Goal: Task Accomplishment & Management: Complete application form

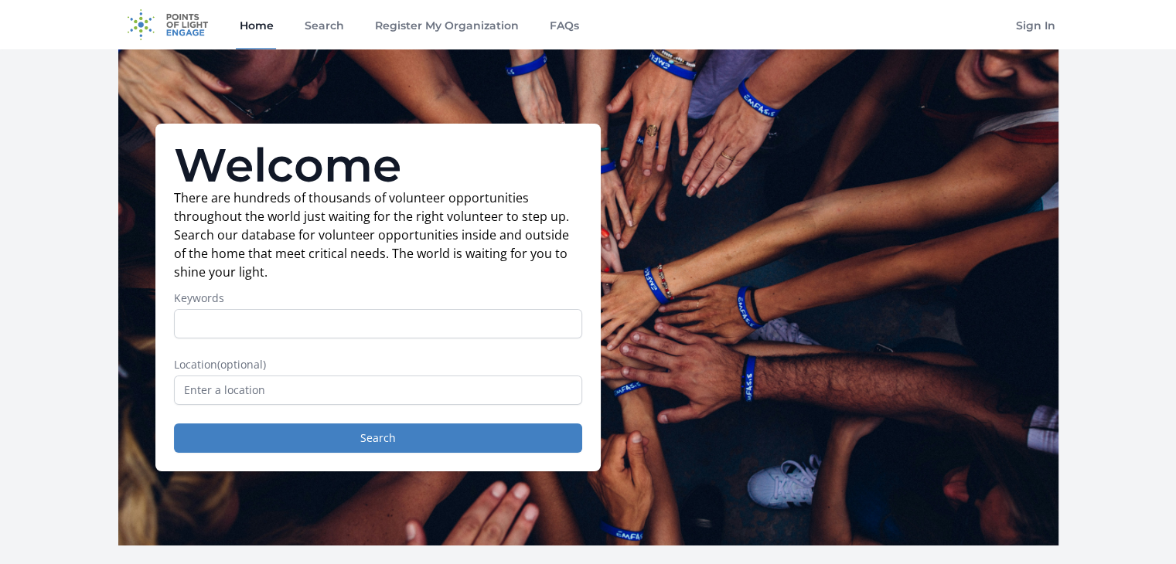
click at [240, 325] on input "Keywords" at bounding box center [378, 323] width 408 height 29
type input "data analyst"
click at [304, 399] on input "text" at bounding box center [378, 390] width 408 height 29
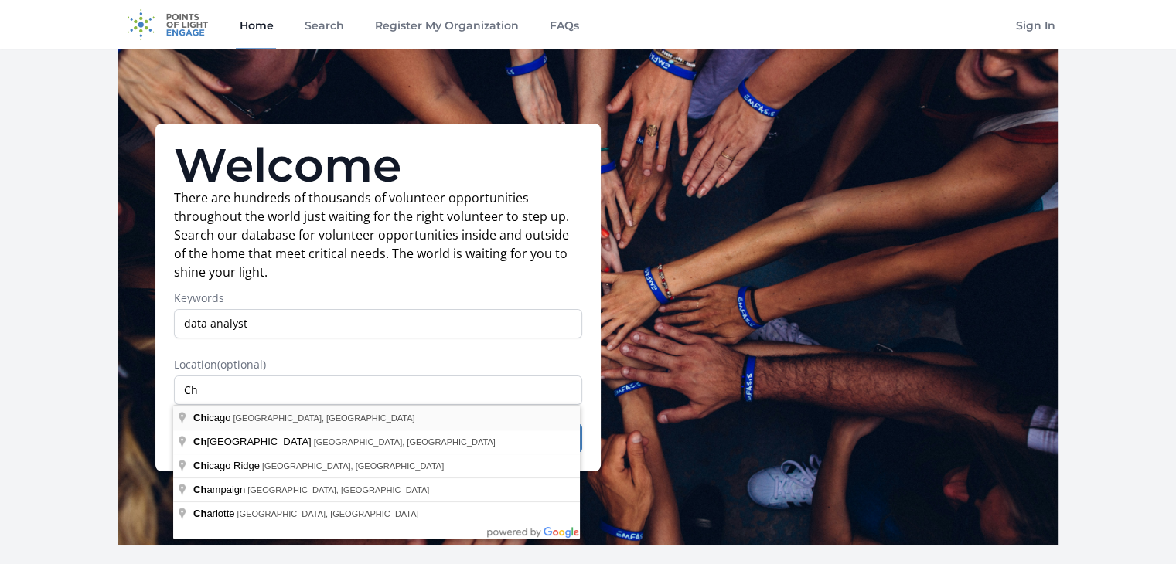
type input "Chicago, IL, USA"
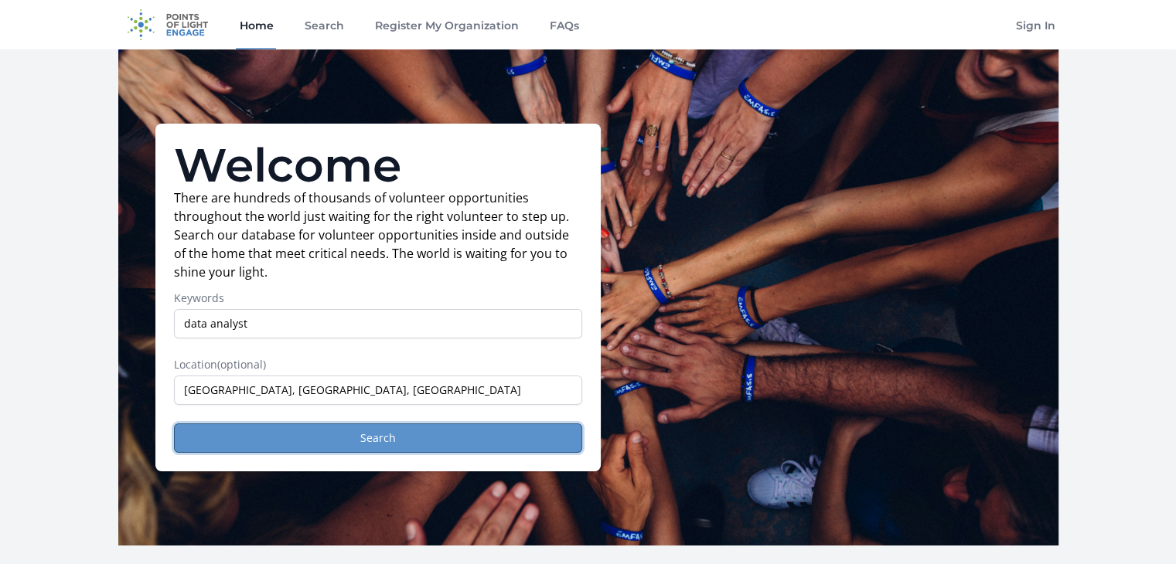
click at [259, 434] on button "Search" at bounding box center [378, 438] width 408 height 29
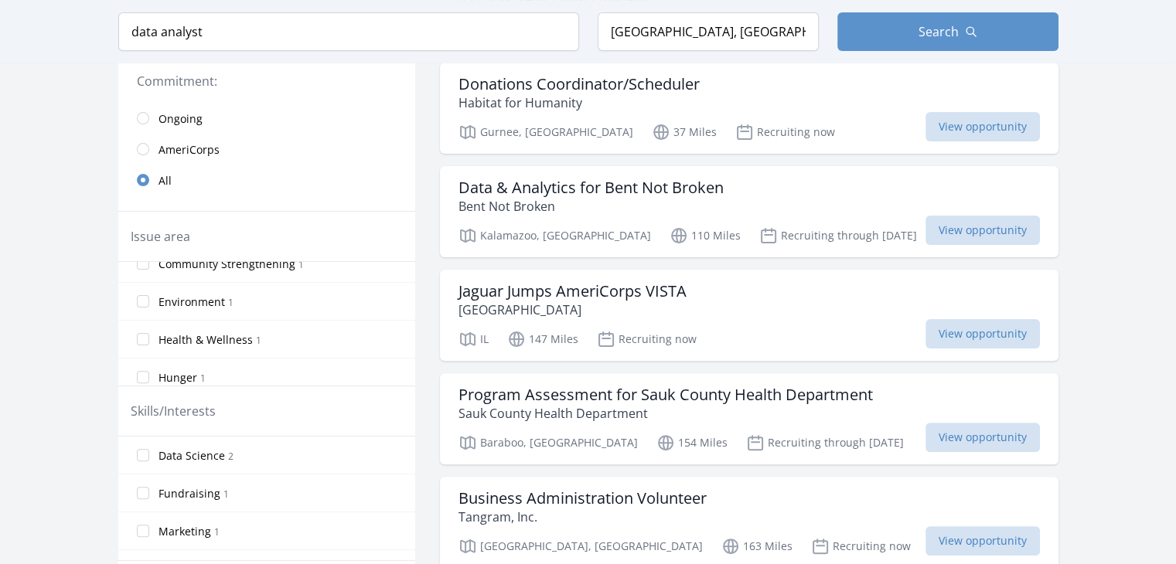
scroll to position [26, 0]
click at [147, 455] on input "Data Science 2" at bounding box center [143, 455] width 12 height 12
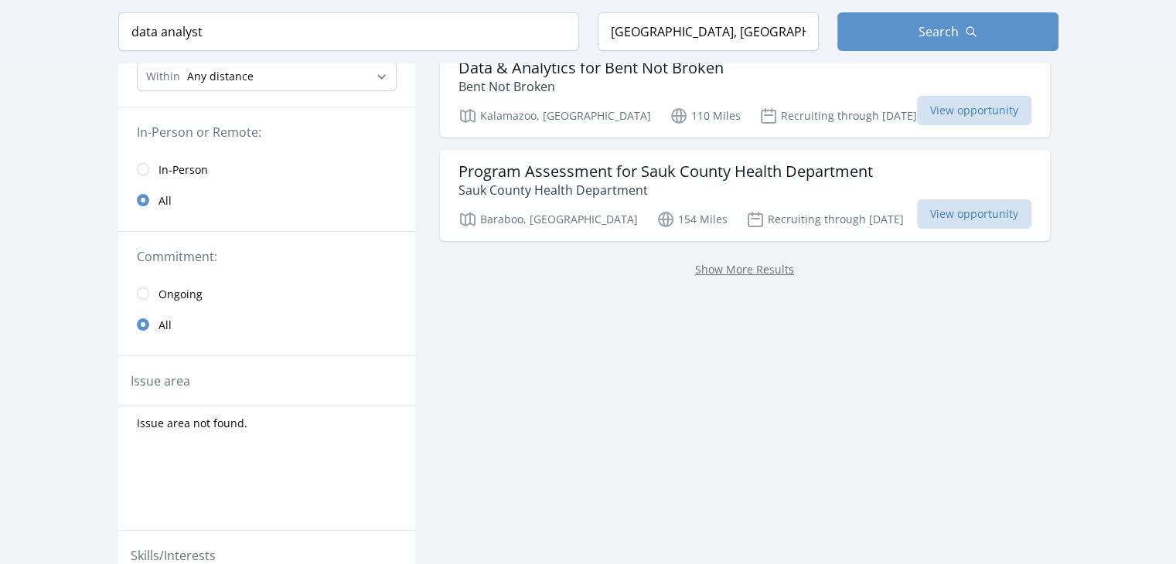
scroll to position [0, 0]
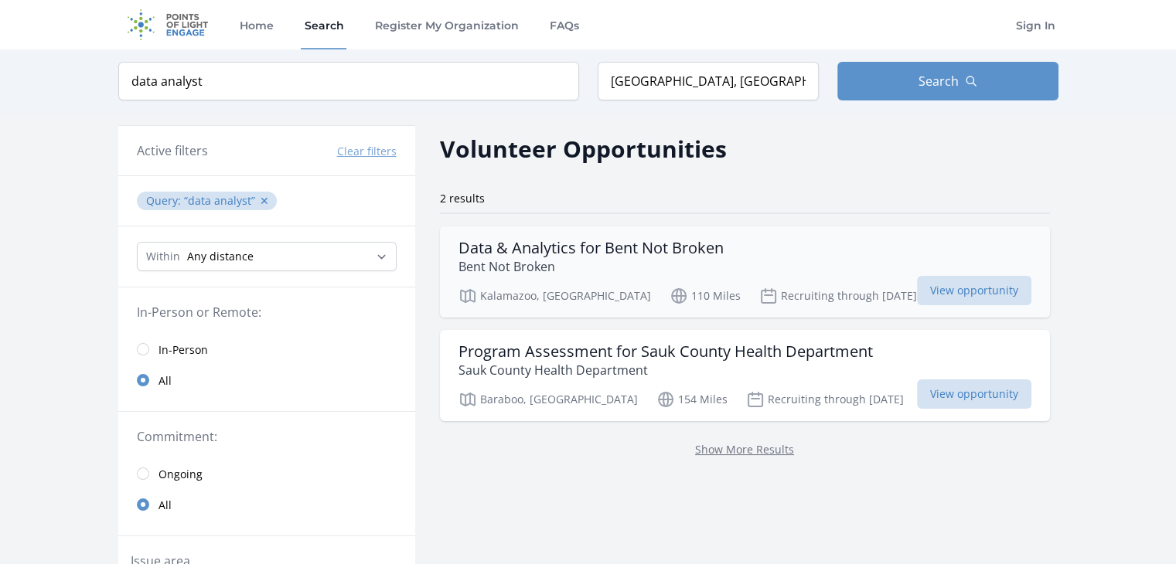
click at [663, 245] on h3 "Data & Analytics for Bent Not Broken" at bounding box center [590, 248] width 265 height 19
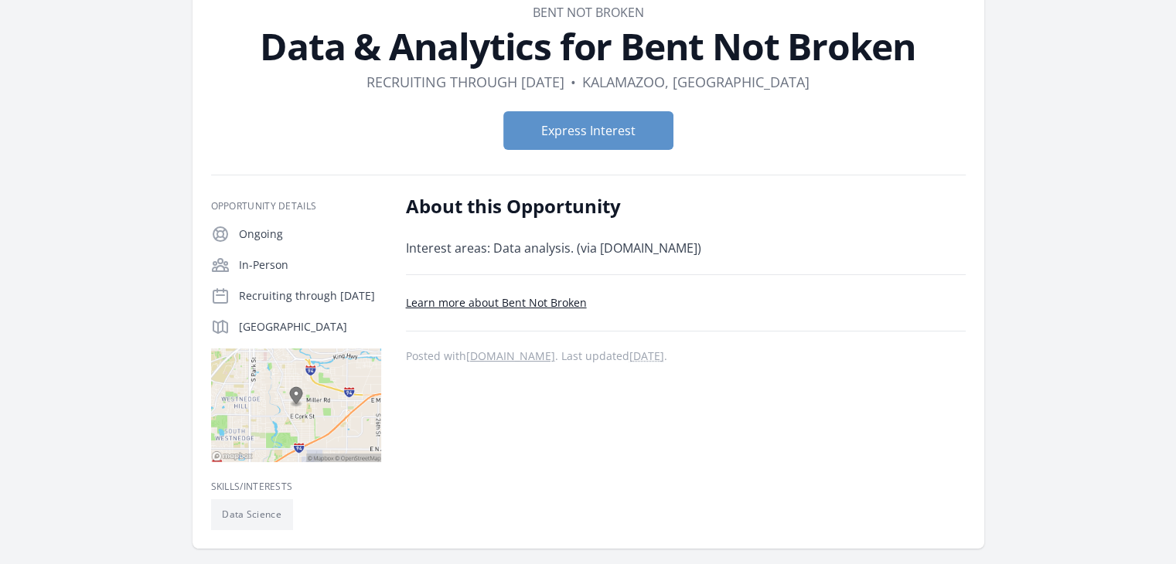
scroll to position [77, 0]
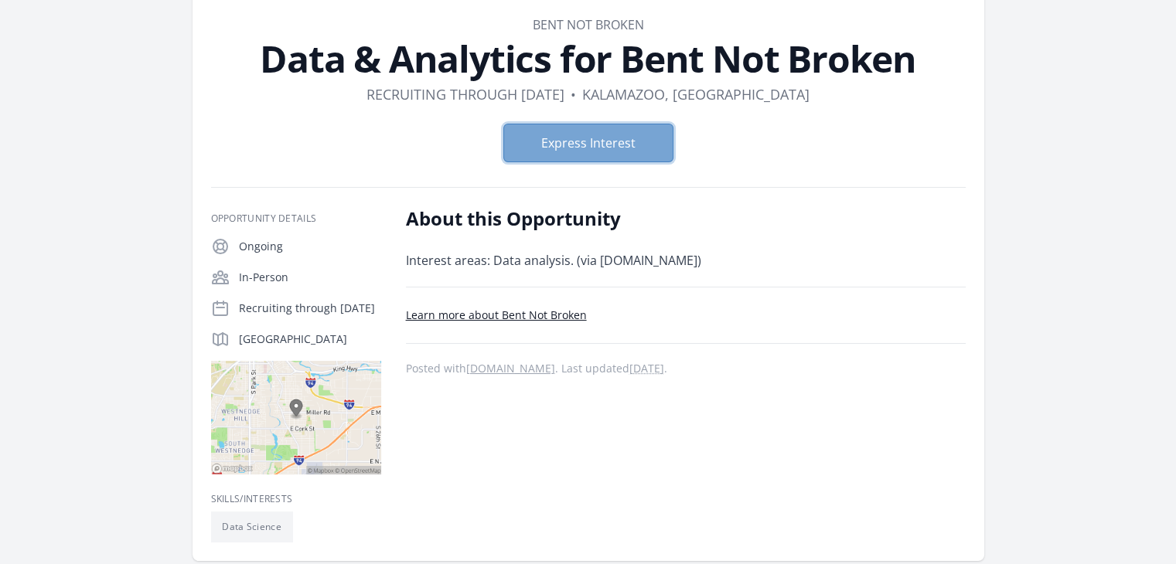
click at [621, 145] on button "Express Interest" at bounding box center [588, 143] width 170 height 39
